Goal: Information Seeking & Learning: Learn about a topic

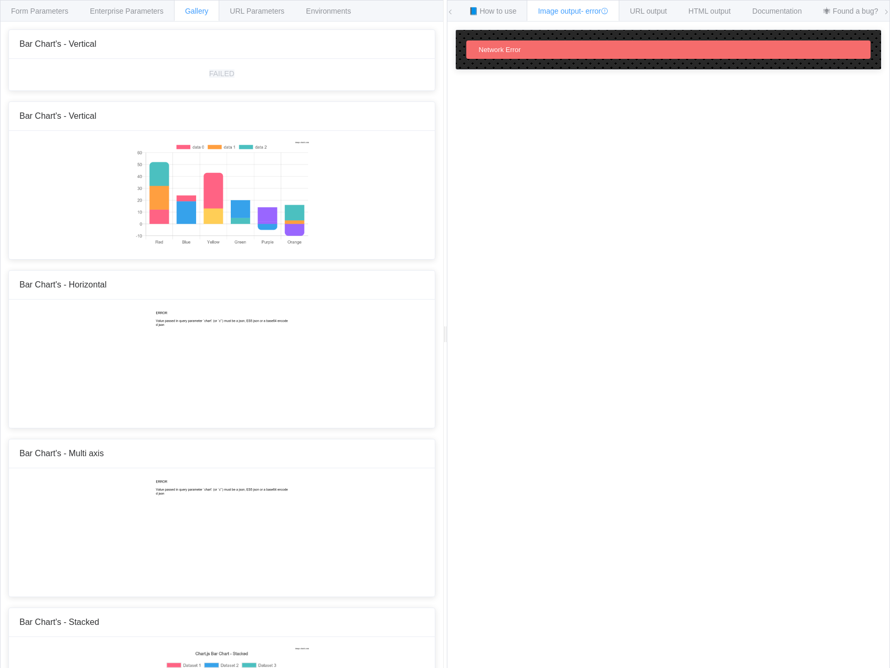
scroll to position [2141, 0]
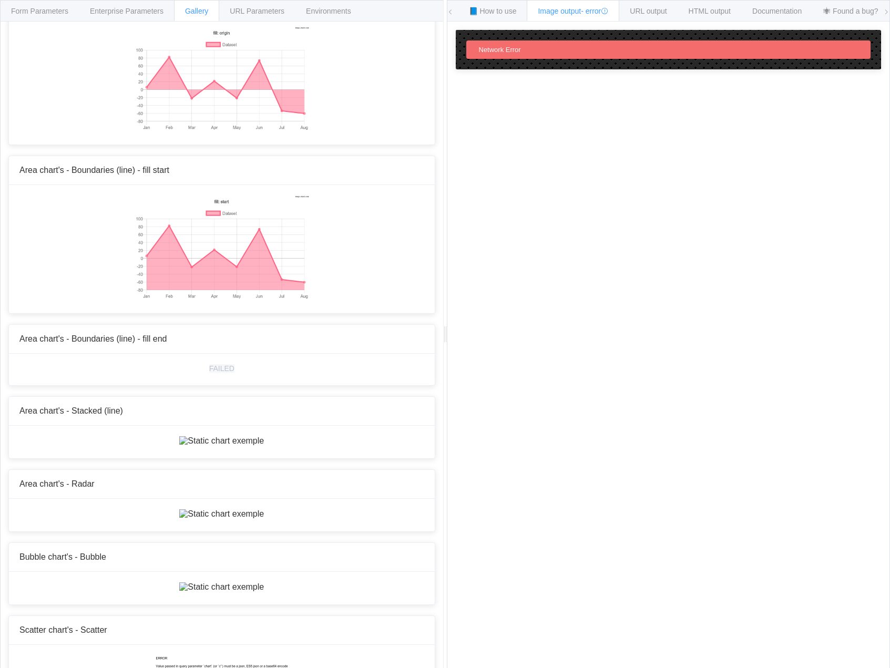
click at [453, 332] on div "How to maximize Image Charts in 3 steps Read the step-by-[PERSON_NAME] to the I…" at bounding box center [668, 353] width 443 height 663
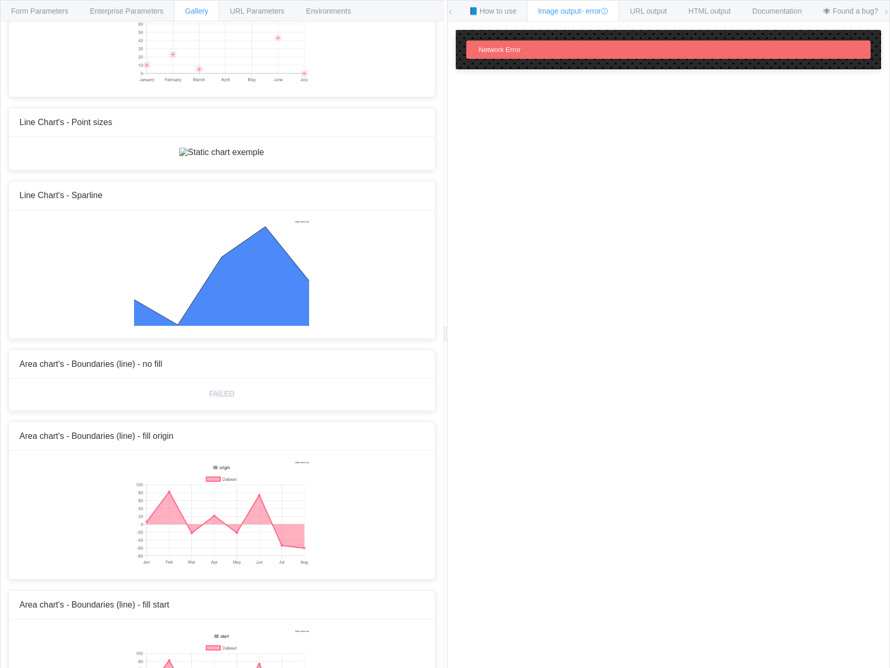
scroll to position [1510, 0]
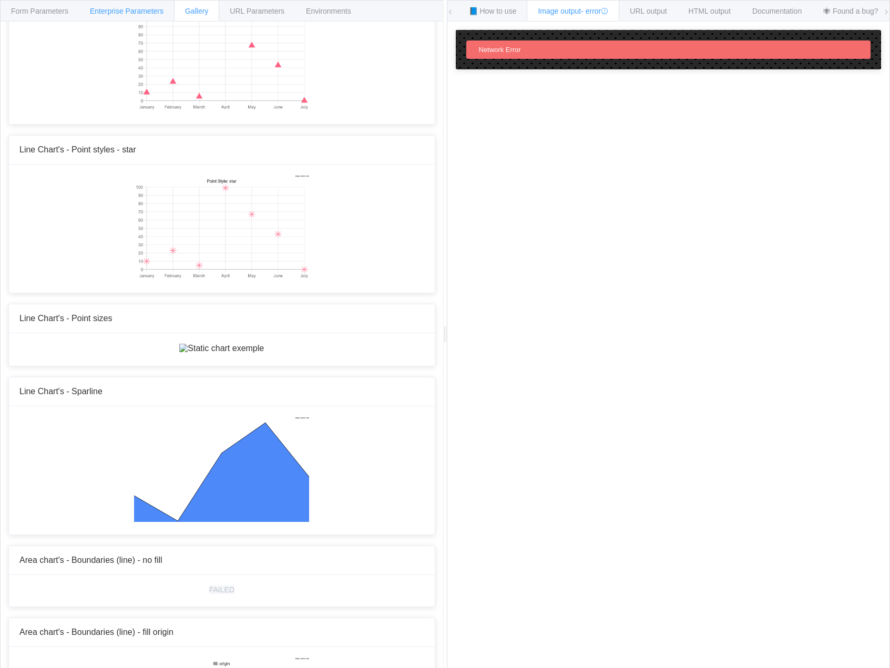
click at [142, 7] on span "Enterprise Parameters" at bounding box center [127, 11] width 74 height 8
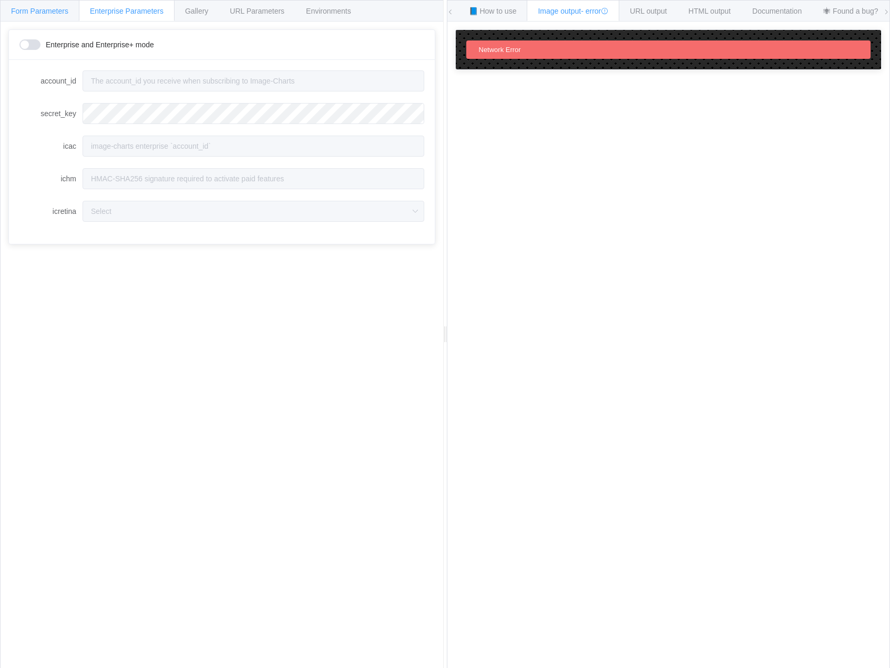
click at [43, 17] on div "Form Parameters" at bounding box center [39, 10] width 79 height 21
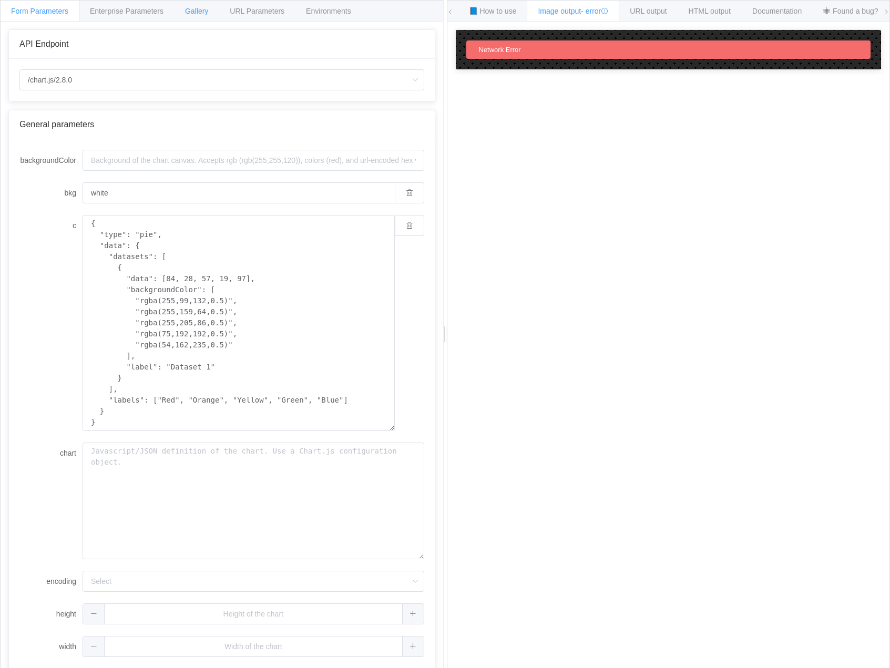
click at [195, 17] on div "Gallery" at bounding box center [196, 10] width 45 height 21
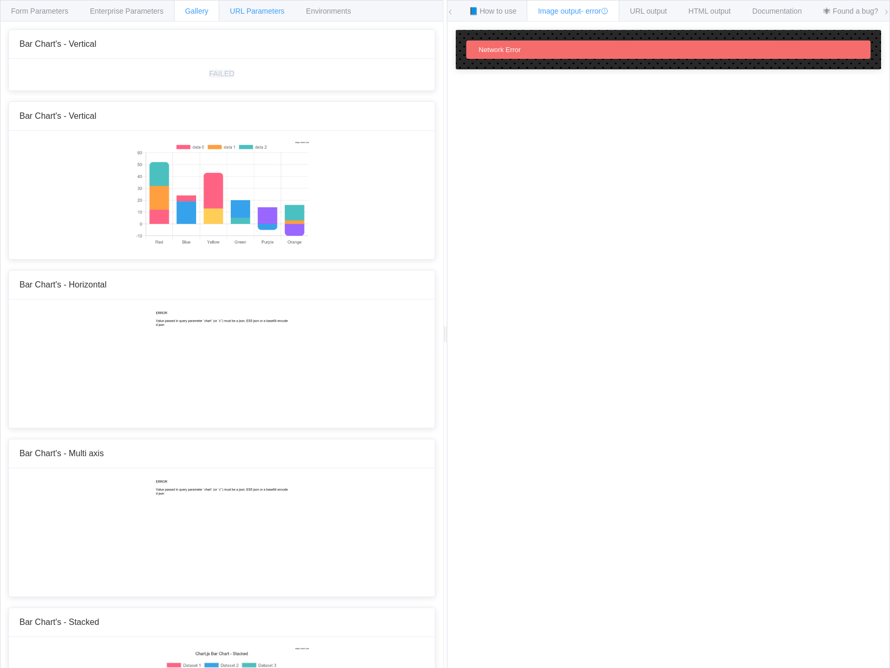
click at [266, 13] on span "URL Parameters" at bounding box center [257, 11] width 55 height 8
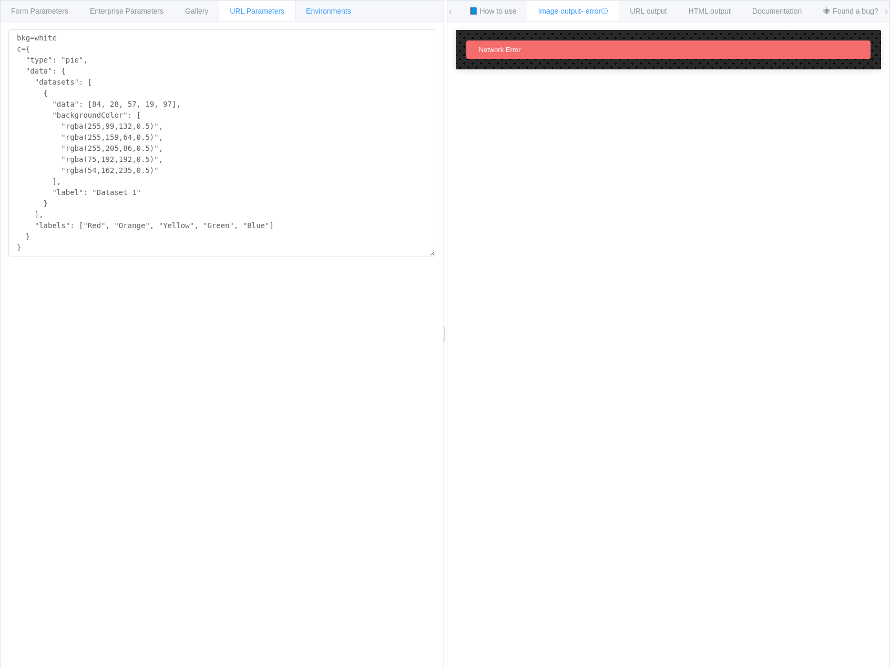
click at [331, 9] on span "Environments" at bounding box center [328, 11] width 45 height 8
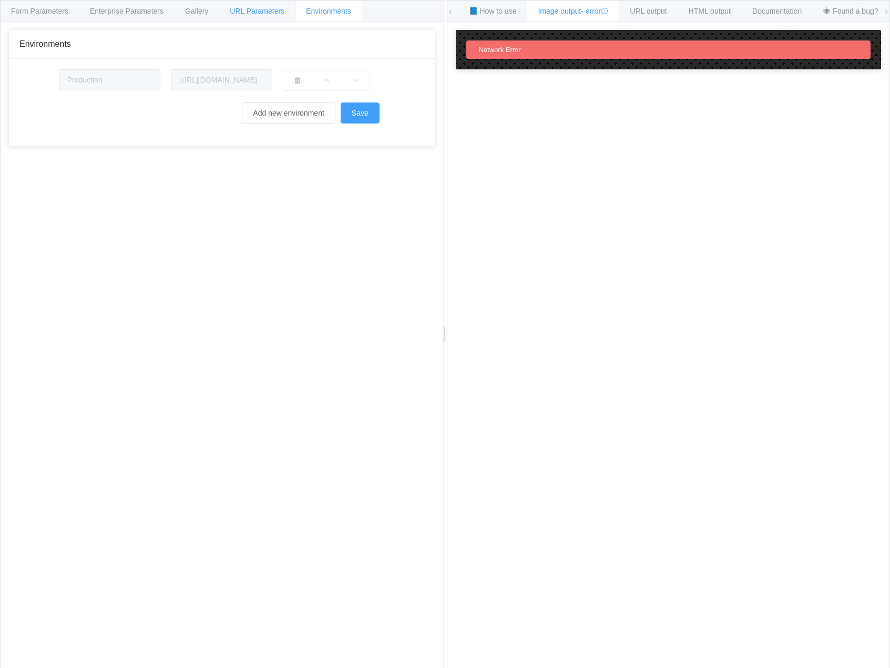
click at [278, 8] on span "URL Parameters" at bounding box center [257, 11] width 55 height 8
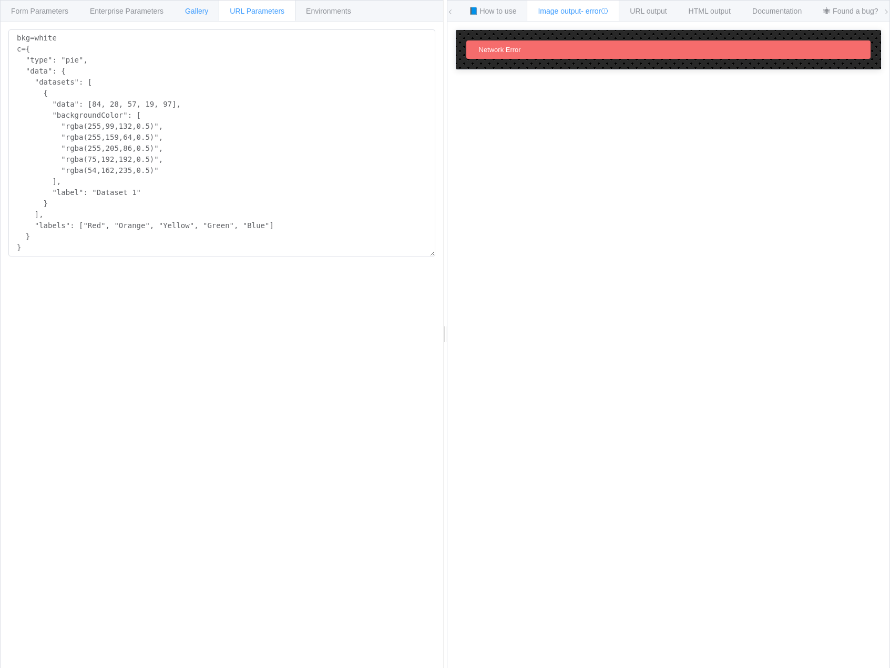
click at [198, 11] on span "Gallery" at bounding box center [196, 11] width 23 height 8
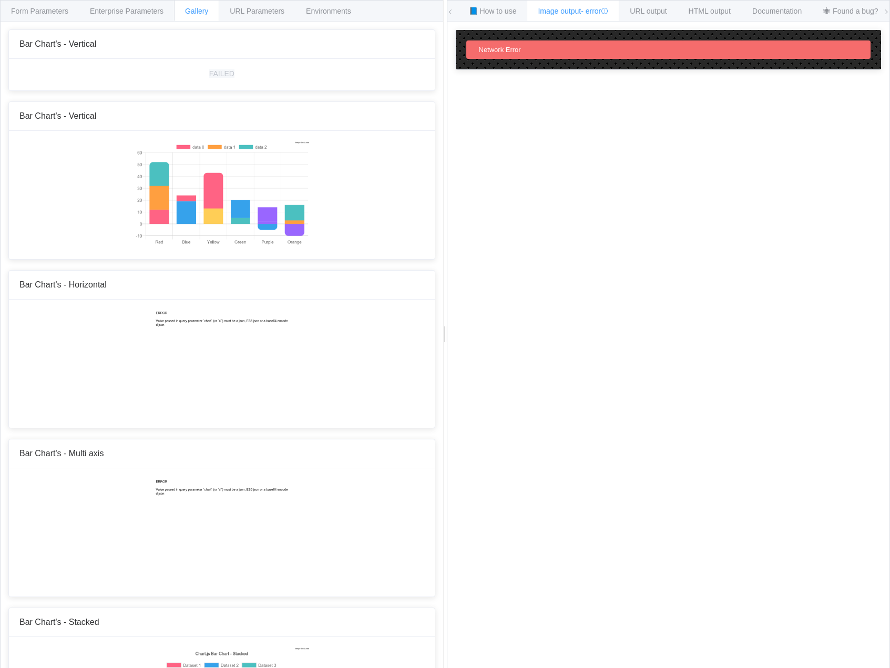
click at [738, 353] on div "How to maximize Image Charts in 3 steps Read the step-by-[PERSON_NAME] to the I…" at bounding box center [668, 353] width 443 height 663
